Goal: Task Accomplishment & Management: Complete application form

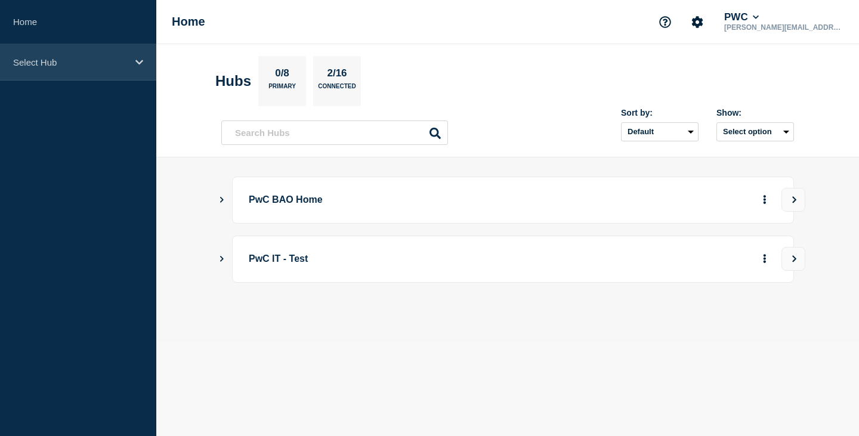
click at [137, 54] on div "Select Hub" at bounding box center [78, 62] width 156 height 36
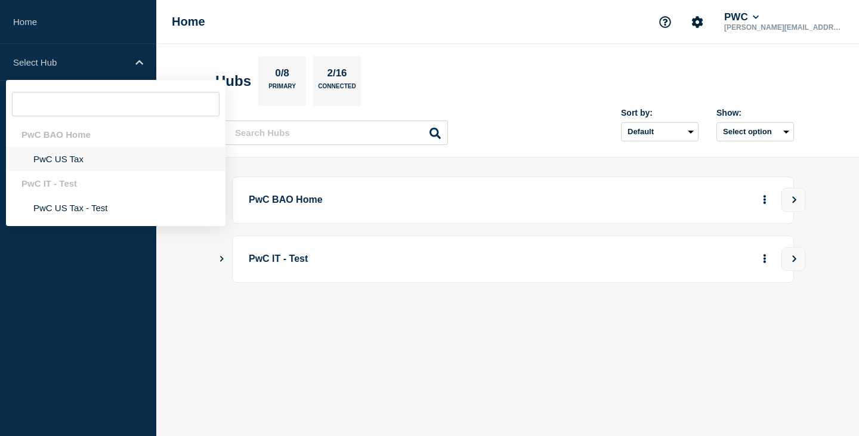
click at [69, 162] on li "PwC US Tax" at bounding box center [115, 159] width 219 height 24
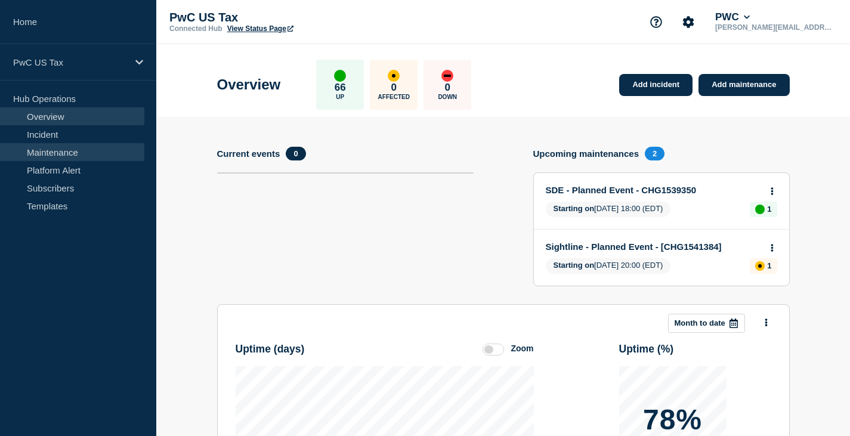
click at [57, 147] on link "Maintenance" at bounding box center [72, 152] width 144 height 18
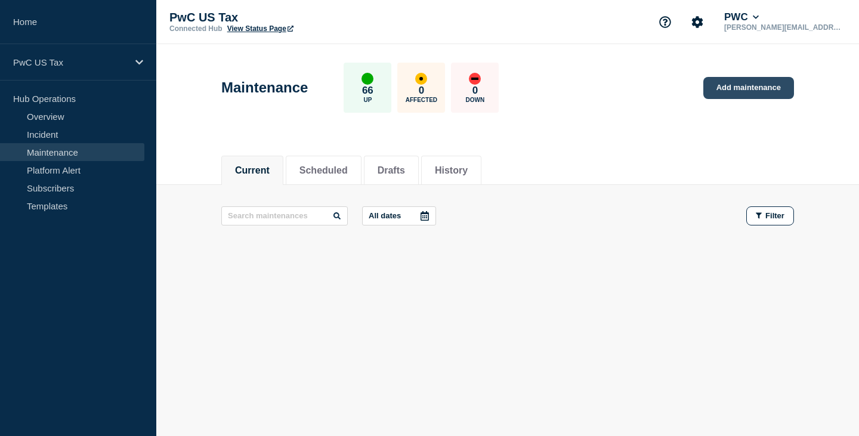
click at [745, 91] on link "Add maintenance" at bounding box center [748, 88] width 91 height 22
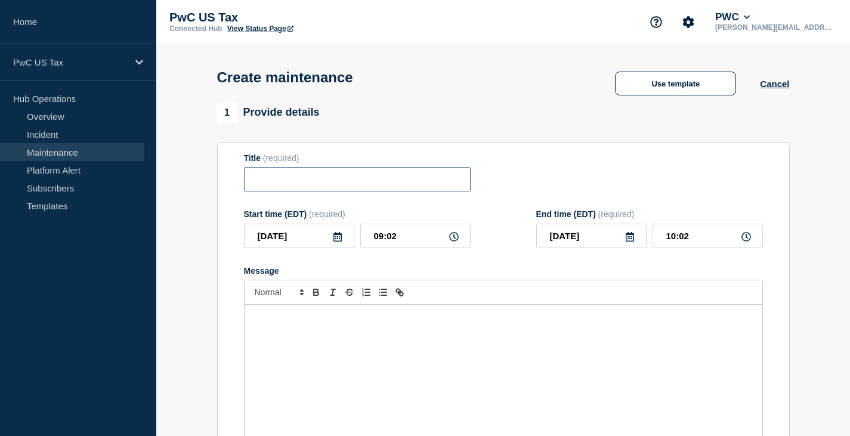
click at [295, 184] on input "Title" at bounding box center [357, 179] width 227 height 24
paste input "REIT Vitals US - Production - Hot Fix - Rel #20251001.1"
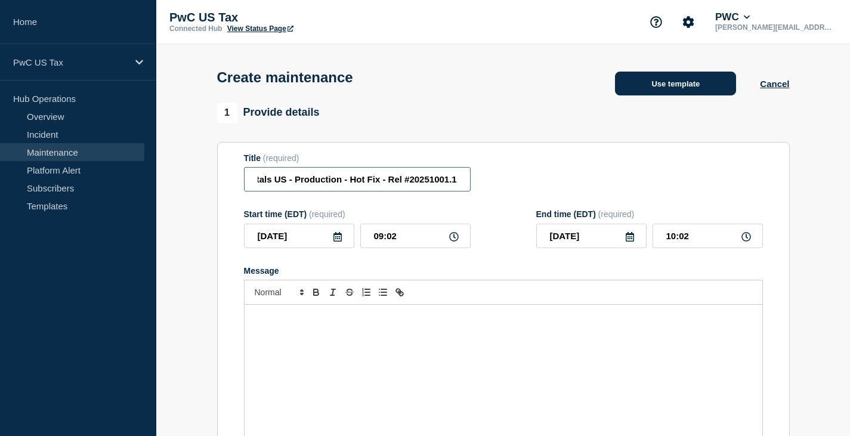
type input "REIT Vitals US - Production - Hot Fix - Rel #20251001.1"
click at [674, 84] on button "Use template" at bounding box center [675, 84] width 121 height 24
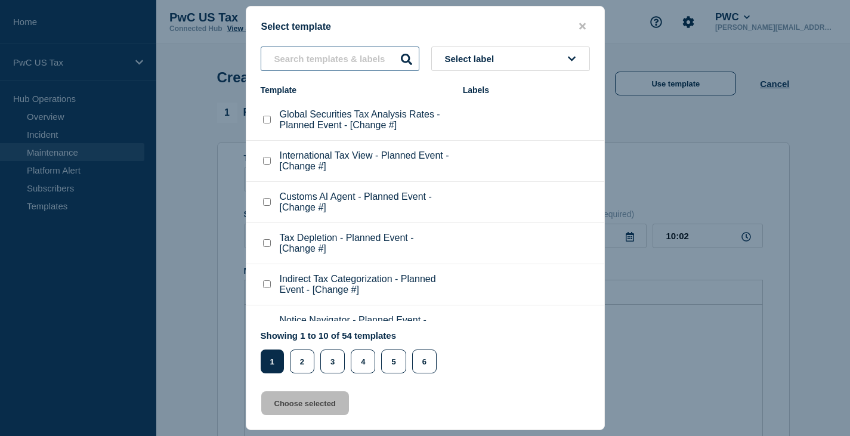
click at [301, 65] on input "text" at bounding box center [340, 59] width 159 height 24
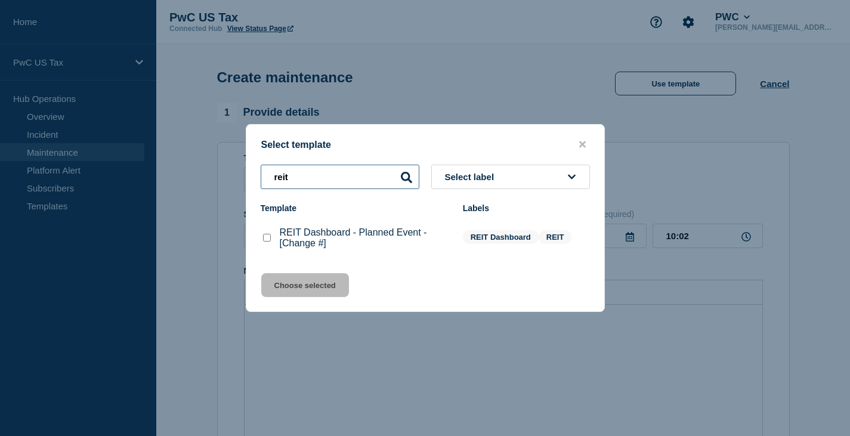
type input "reit"
click at [268, 240] on checkbox"] "REIT Dashboard - Planned Event - [Change #] checkbox" at bounding box center [267, 238] width 8 height 8
checkbox checkbox"] "true"
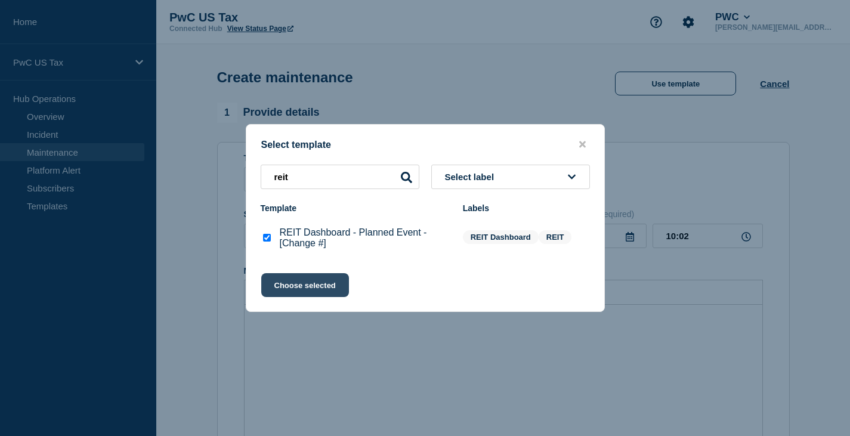
click at [306, 287] on button "Choose selected" at bounding box center [305, 285] width 88 height 24
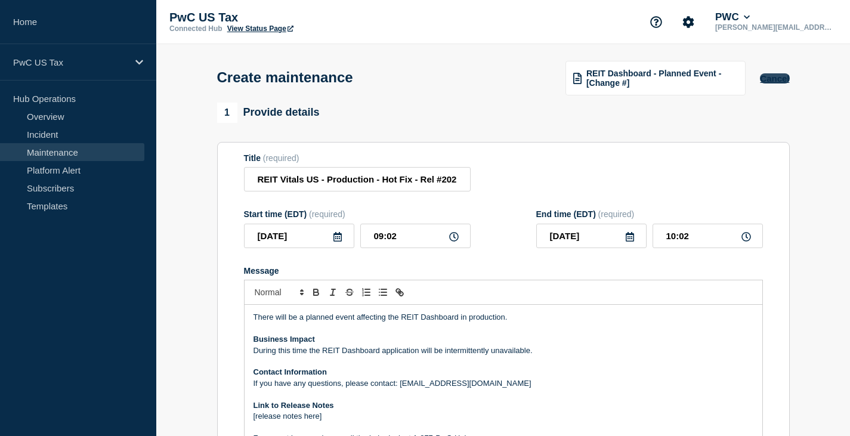
click at [779, 82] on button "Cancel" at bounding box center [774, 78] width 29 height 10
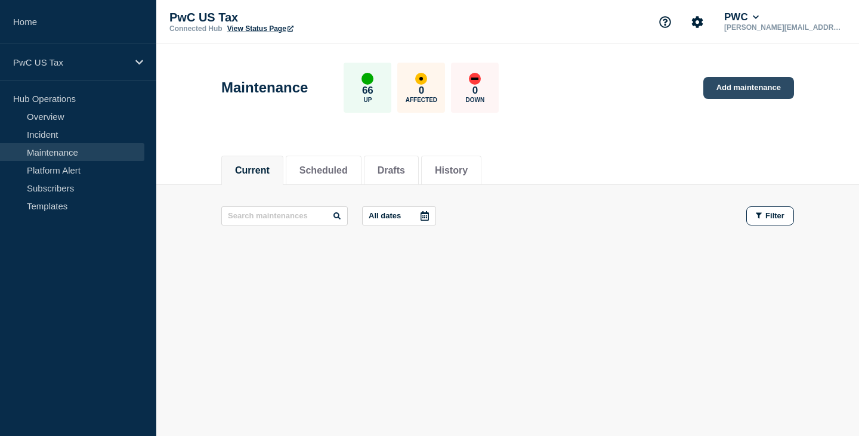
click at [743, 87] on link "Add maintenance" at bounding box center [748, 88] width 91 height 22
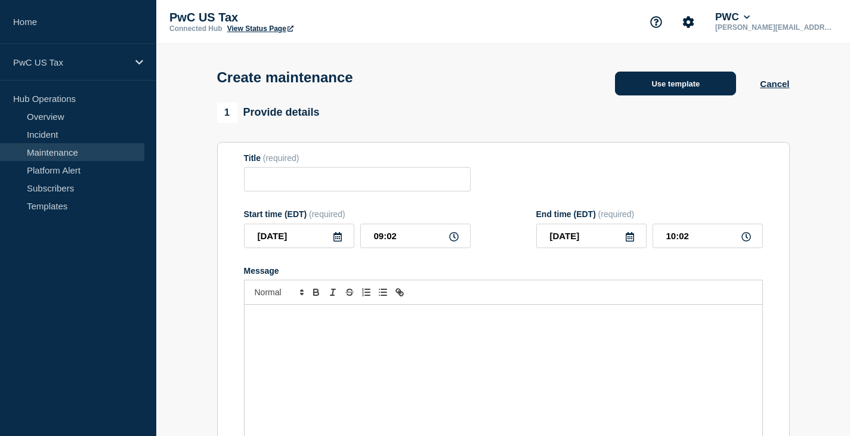
click at [669, 84] on button "Use template" at bounding box center [675, 84] width 121 height 24
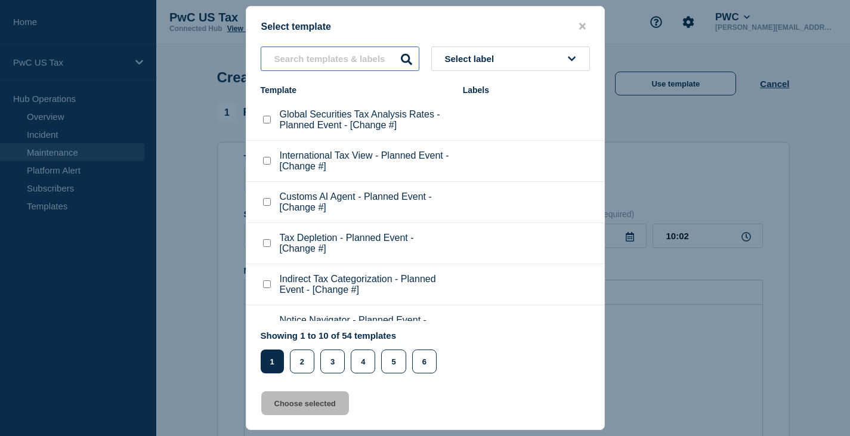
click at [309, 63] on input "text" at bounding box center [340, 59] width 159 height 24
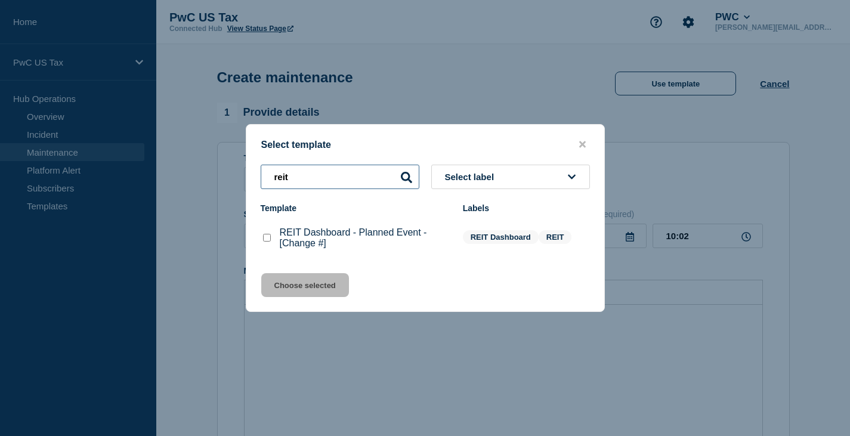
type input "reit"
click at [265, 237] on checkbox"] "REIT Dashboard - Planned Event - [Change #] checkbox" at bounding box center [267, 238] width 8 height 8
checkbox checkbox"] "true"
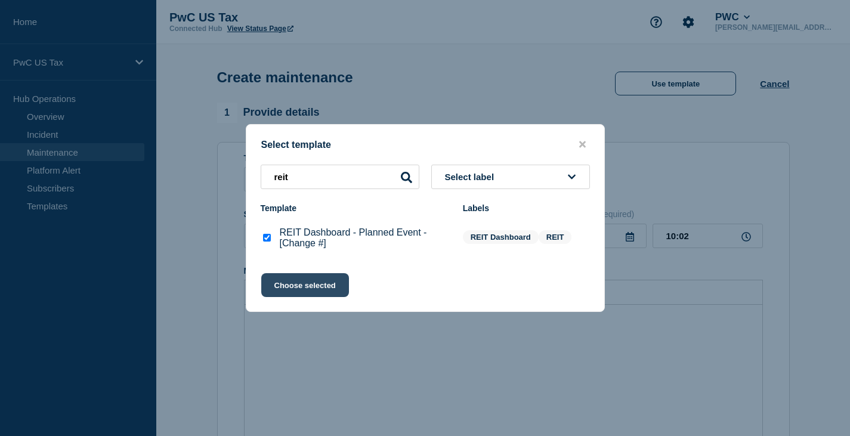
click at [301, 291] on button "Choose selected" at bounding box center [305, 285] width 88 height 24
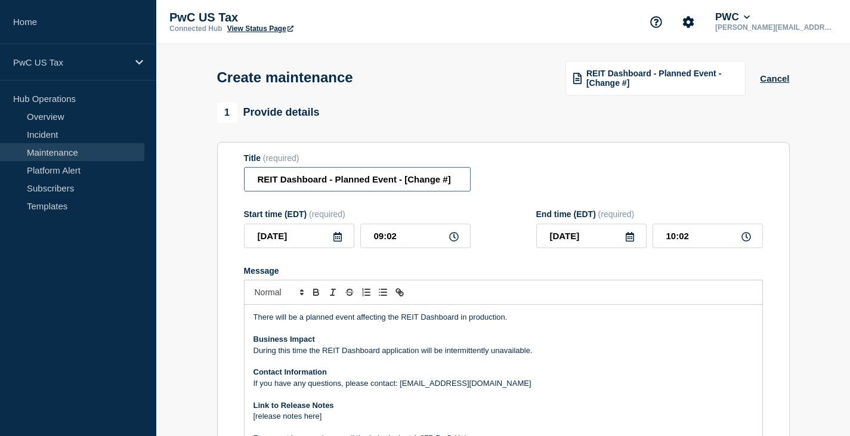
click at [389, 182] on input "REIT Dashboard - Planned Event - [Change #]" at bounding box center [357, 179] width 227 height 24
click at [435, 182] on input "REIT Dashboard - Planned Event - [Change #]" at bounding box center [357, 179] width 227 height 24
paste input "CHG1542235"
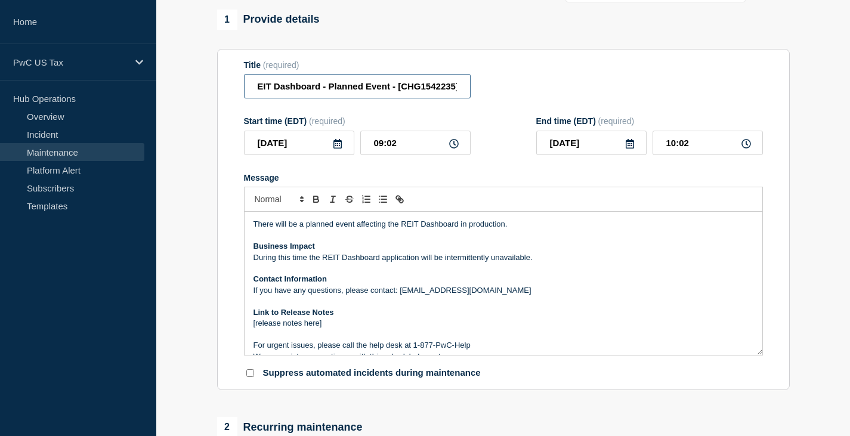
scroll to position [119, 0]
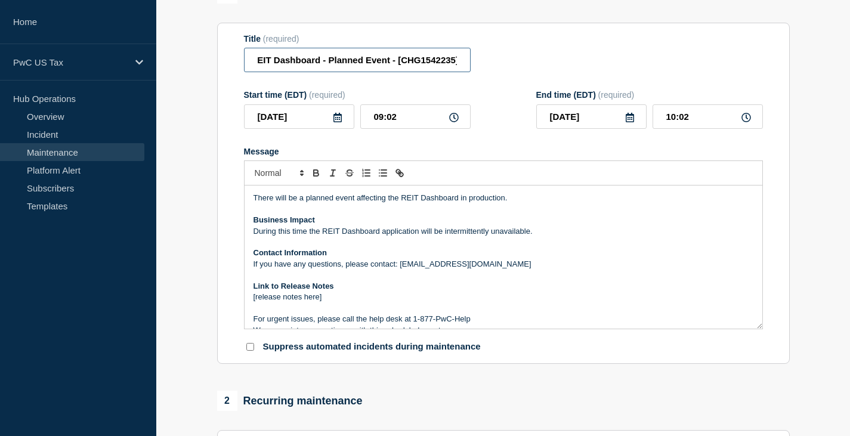
type input "REIT Dashboard - Planned Event - [CHG1542235]"
drag, startPoint x: 335, startPoint y: 199, endPoint x: 399, endPoint y: 200, distance: 64.4
click at [399, 200] on p "There will be a planned event affecting the REIT Dashboard in production." at bounding box center [503, 198] width 500 height 11
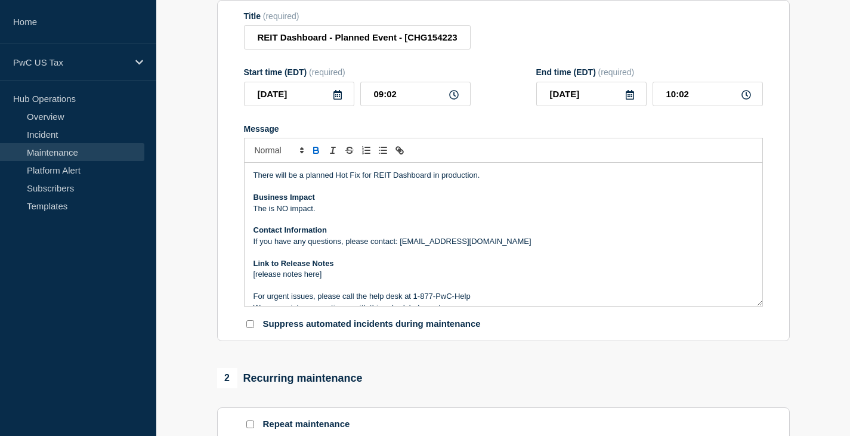
scroll to position [119, 0]
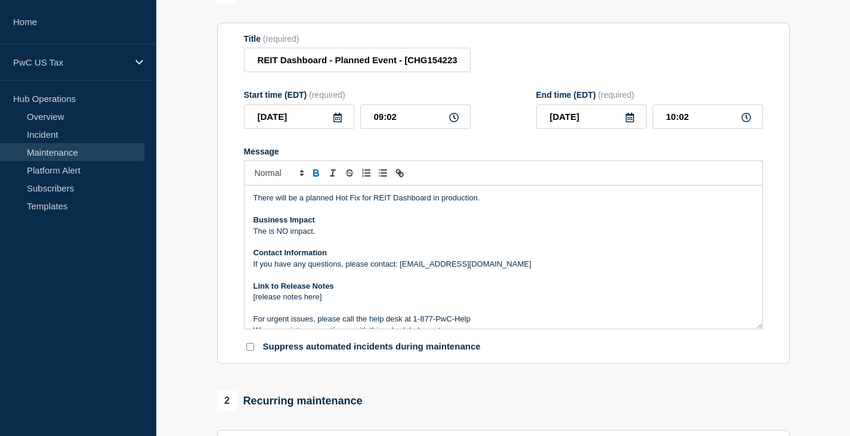
click at [346, 229] on p "The is NO impact." at bounding box center [503, 231] width 500 height 11
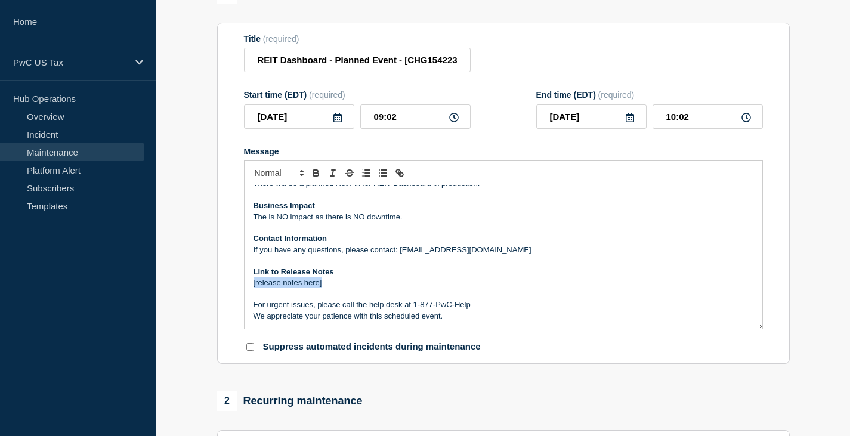
drag, startPoint x: 326, startPoint y: 286, endPoint x: 251, endPoint y: 286, distance: 75.1
click at [251, 286] on div "There will be a planned Hot Fix for REIT Dashboard in production. Business Impa…" at bounding box center [503, 256] width 518 height 143
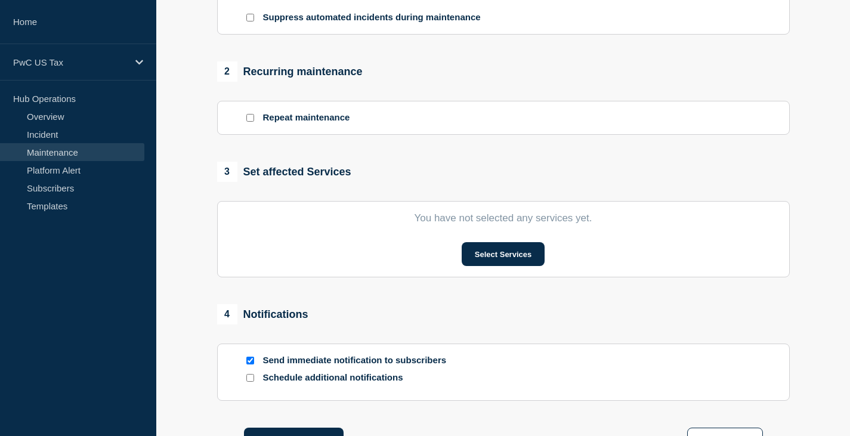
scroll to position [477, 0]
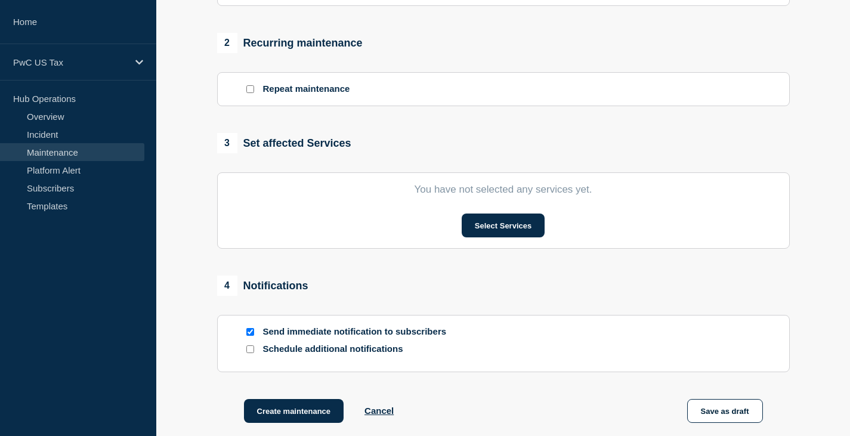
click at [252, 333] on input "Send immediate notification to subscribers" at bounding box center [250, 332] width 8 height 8
checkbox input "false"
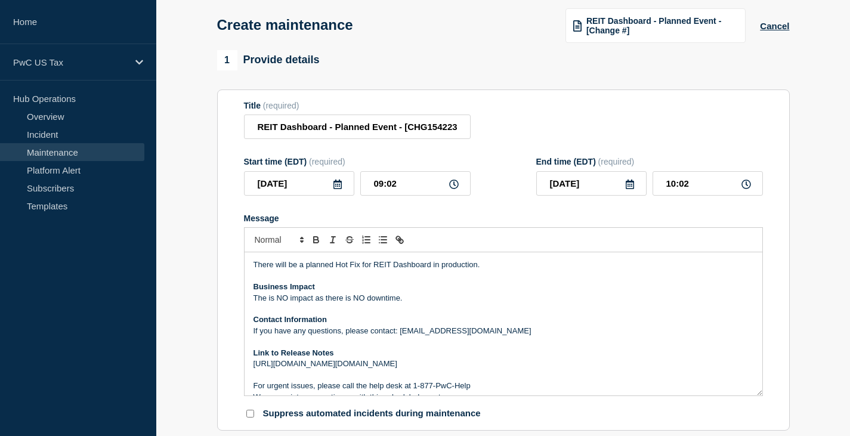
scroll to position [0, 0]
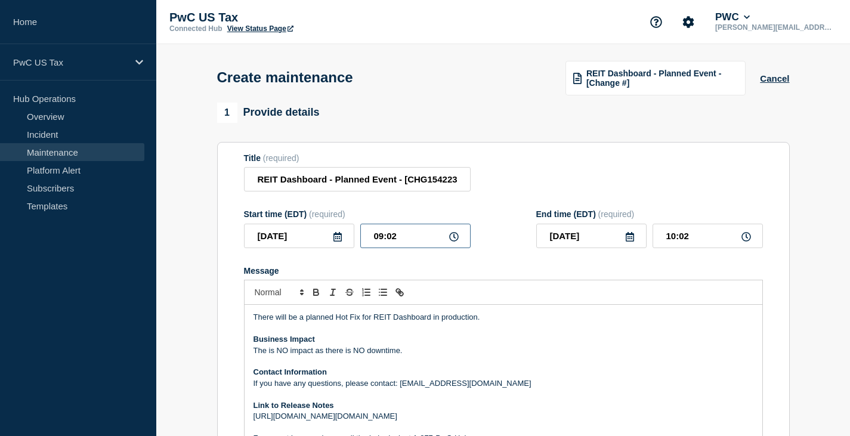
click at [395, 239] on input "09:02" at bounding box center [415, 236] width 110 height 24
type input "09:00"
click at [665, 241] on input "10:00" at bounding box center [707, 236] width 110 height 24
type input "11:00"
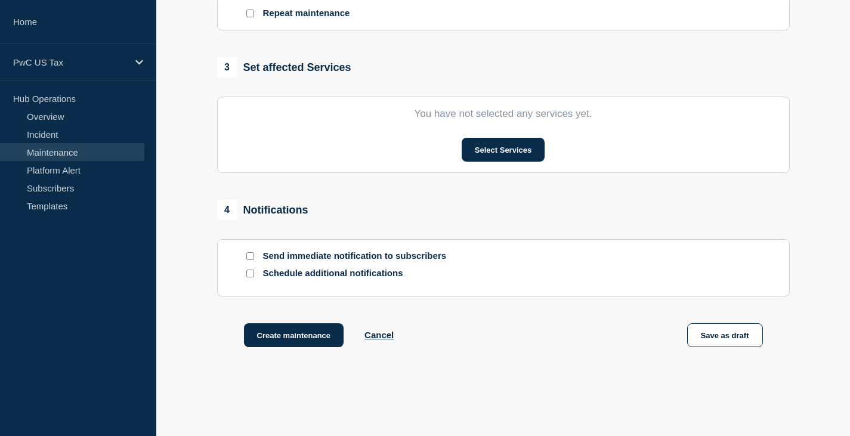
scroll to position [596, 0]
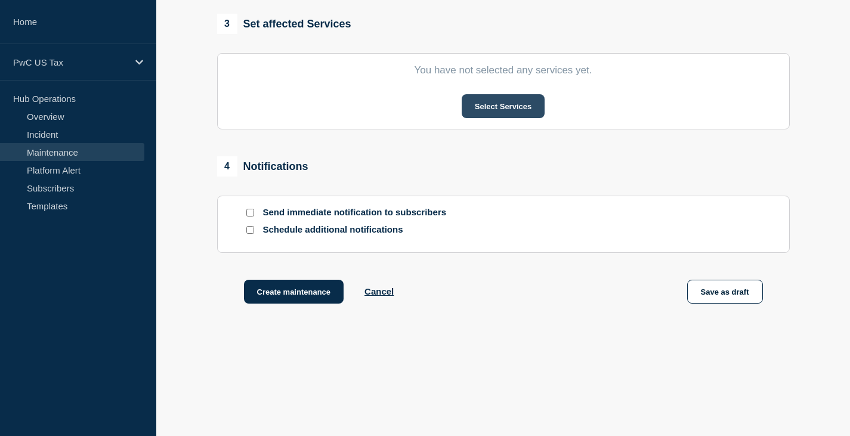
click at [504, 106] on button "Select Services" at bounding box center [502, 106] width 83 height 24
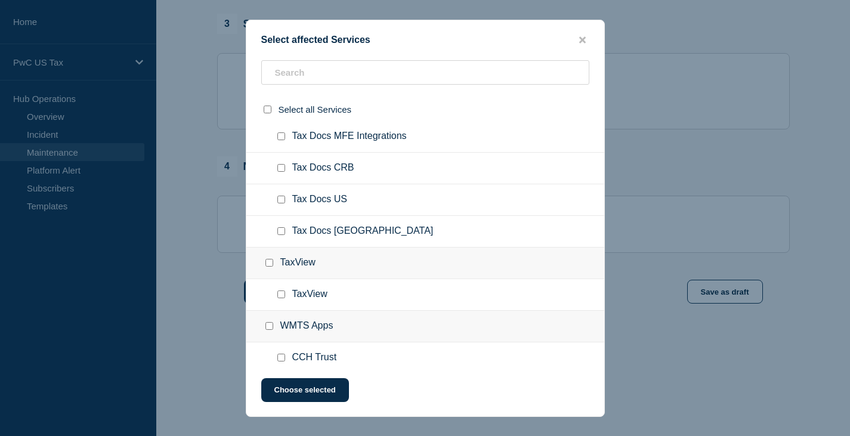
scroll to position [2504, 0]
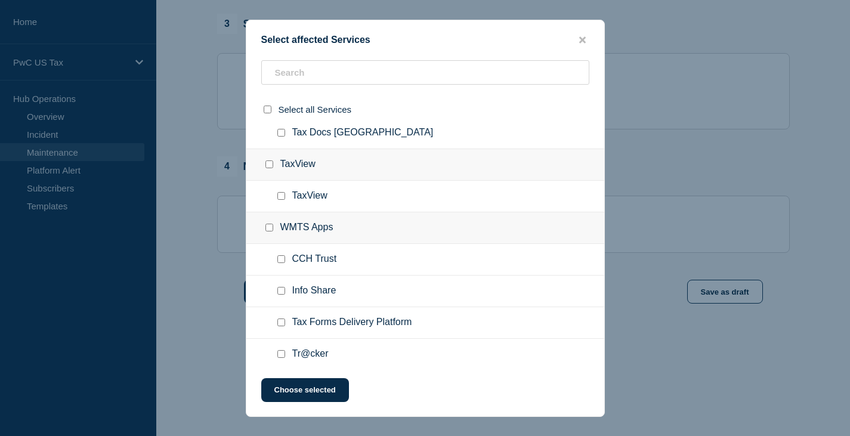
click at [280, 259] on input "CCH Trust checkbox" at bounding box center [281, 259] width 8 height 8
checkbox input "true"
click at [299, 389] on button "Choose selected" at bounding box center [305, 390] width 88 height 24
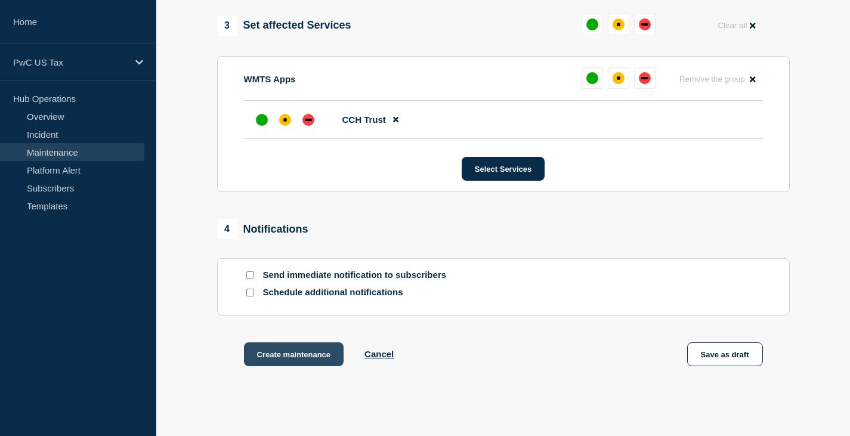
click at [285, 362] on button "Create maintenance" at bounding box center [294, 354] width 100 height 24
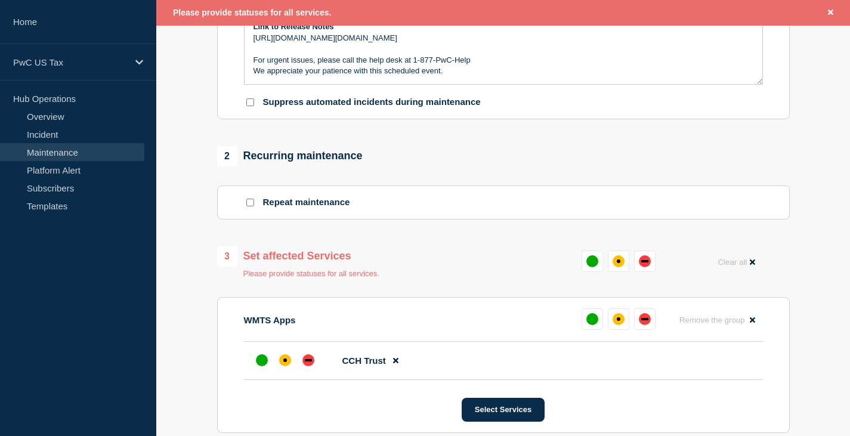
scroll to position [383, 0]
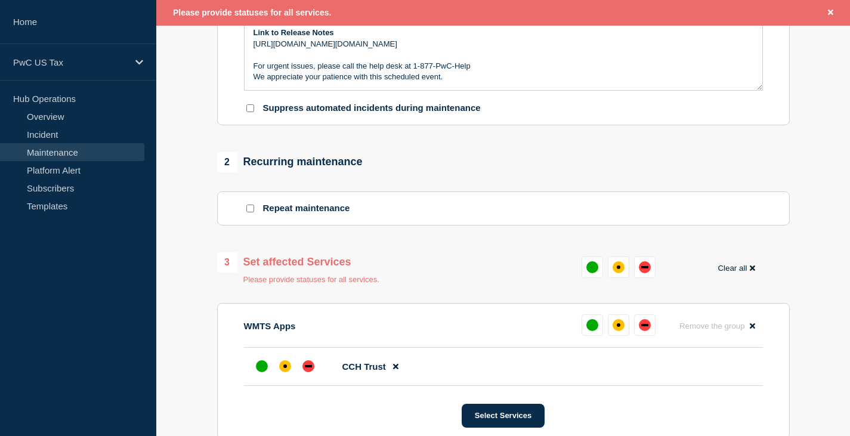
click at [733, 270] on button "Clear all" at bounding box center [736, 267] width 52 height 23
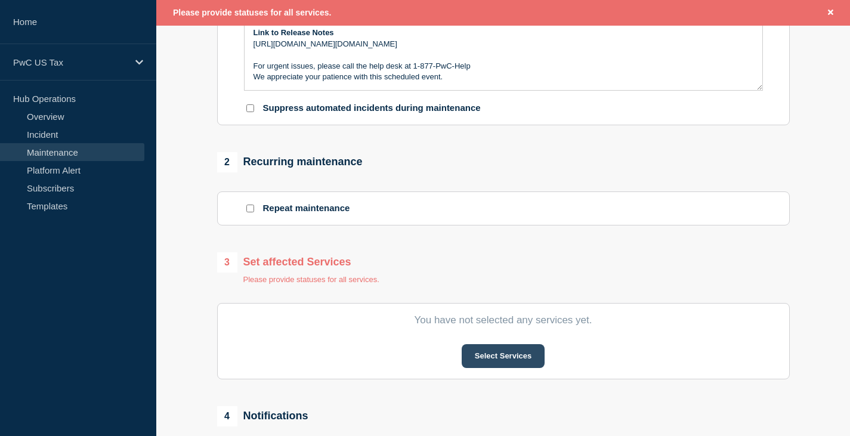
click at [496, 352] on button "Select Services" at bounding box center [502, 356] width 83 height 24
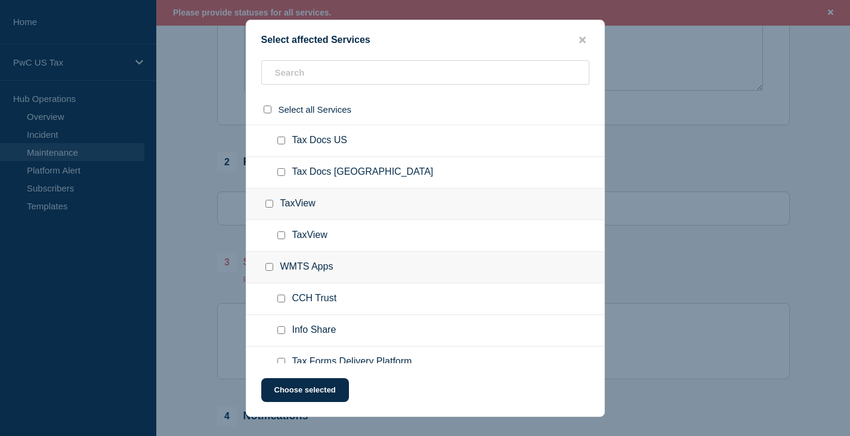
scroll to position [2623, 0]
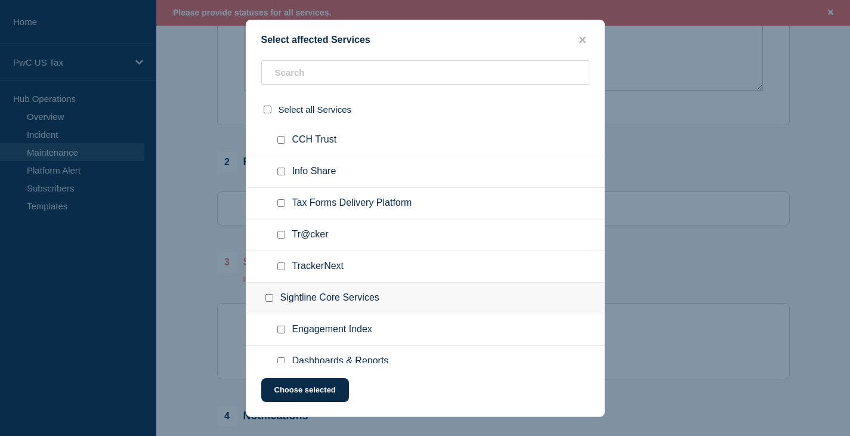
click at [280, 138] on input "CCH Trust checkbox" at bounding box center [281, 140] width 8 height 8
checkbox input "true"
click at [308, 392] on button "Choose selected" at bounding box center [305, 390] width 88 height 24
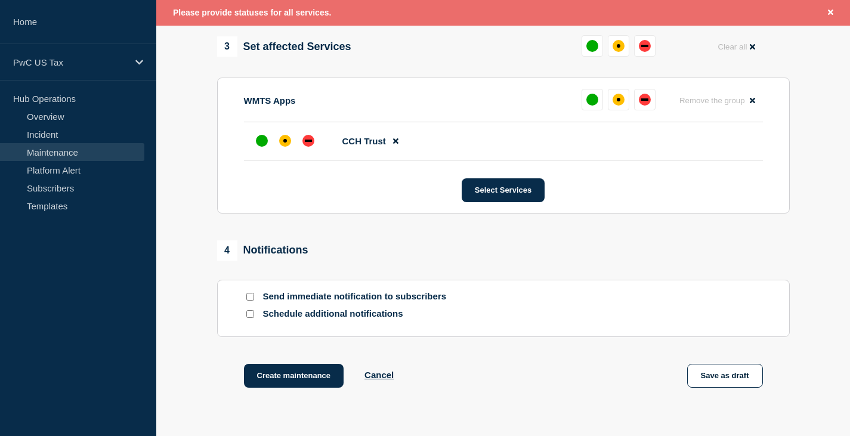
scroll to position [573, 0]
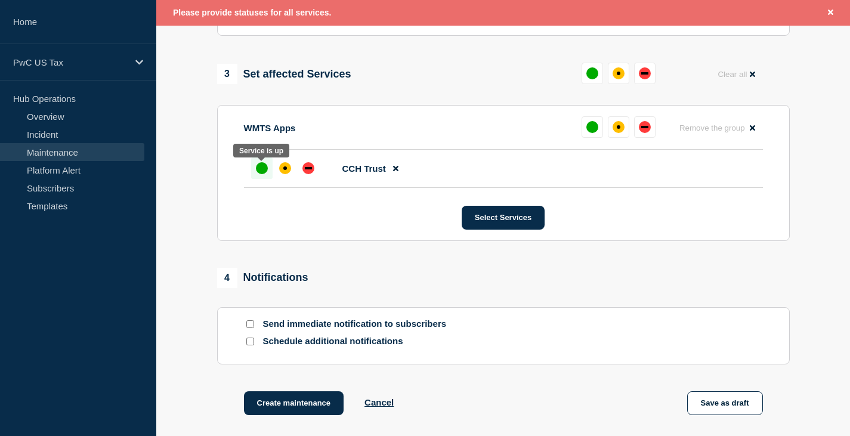
click at [262, 174] on div "up" at bounding box center [262, 168] width 12 height 12
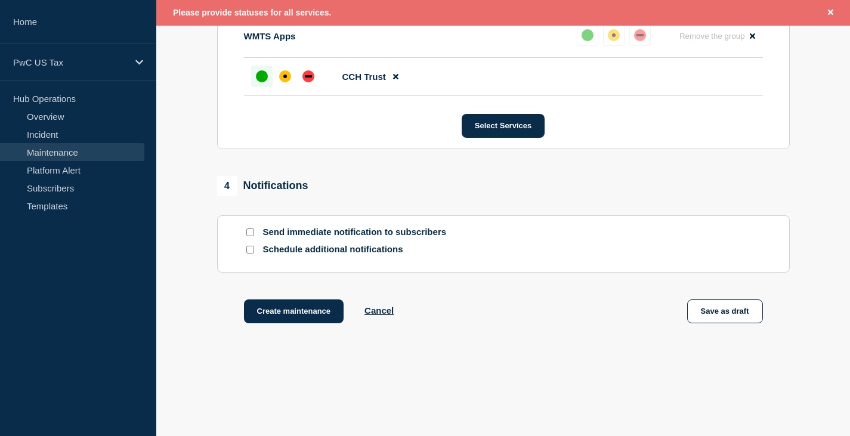
scroll to position [692, 0]
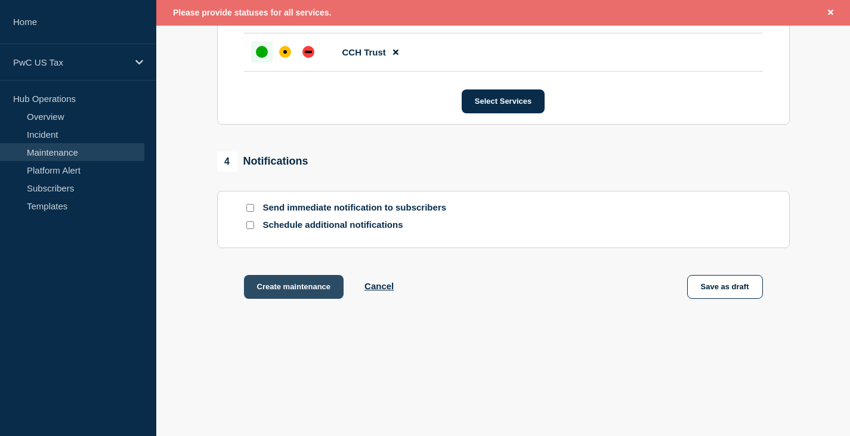
click at [296, 286] on button "Create maintenance" at bounding box center [294, 287] width 100 height 24
